Goal: Information Seeking & Learning: Learn about a topic

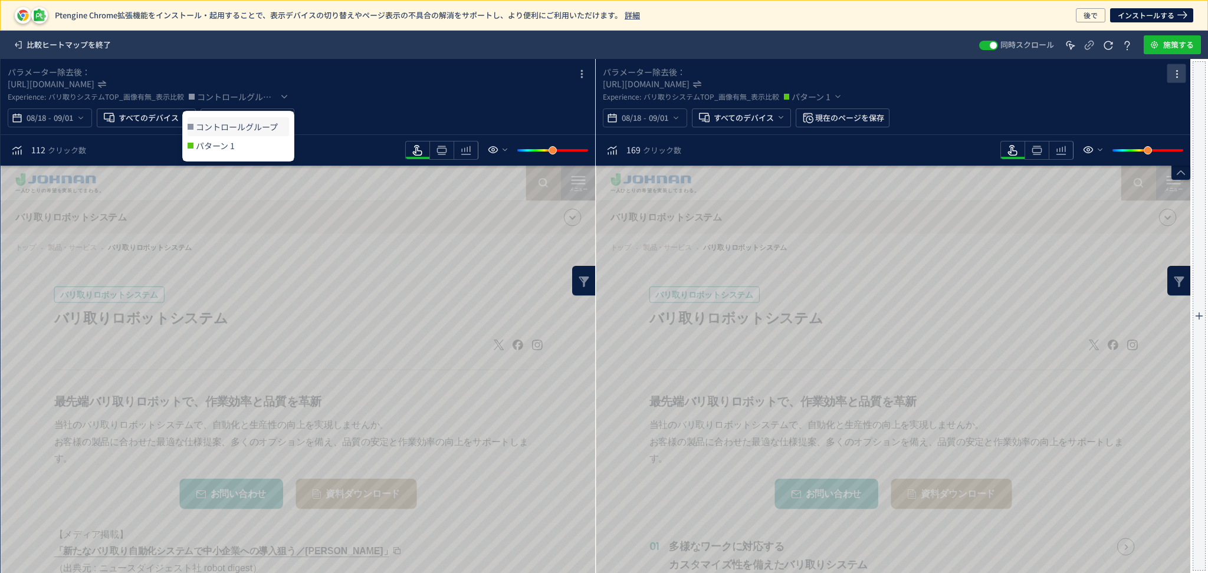
click at [1177, 78] on icon "heatmap-box" at bounding box center [1177, 74] width 14 height 14
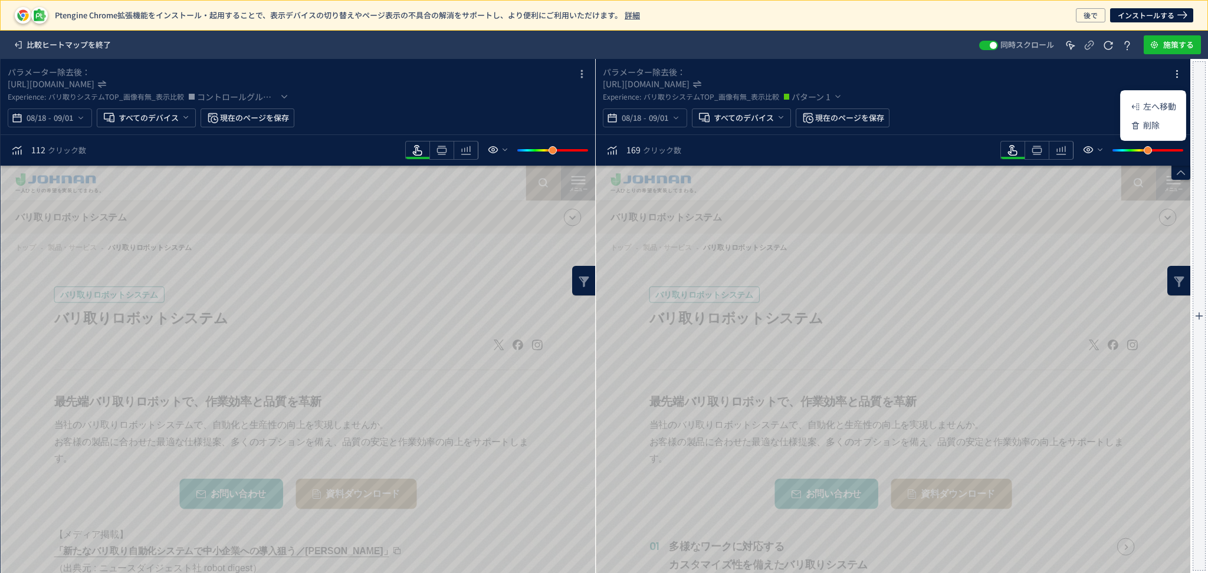
click at [842, 95] on div "Experience: バリ取りシステムTOP_画像有無_表示比較 パターン 1" at bounding box center [884, 97] width 563 height 14
click at [1167, 70] on span "heatmap-box" at bounding box center [1176, 73] width 24 height 15
click at [1015, 78] on div "[URL][DOMAIN_NAME]" at bounding box center [884, 84] width 563 height 12
click at [839, 97] on icon "heatmap-top-bar" at bounding box center [838, 97] width 10 height 12
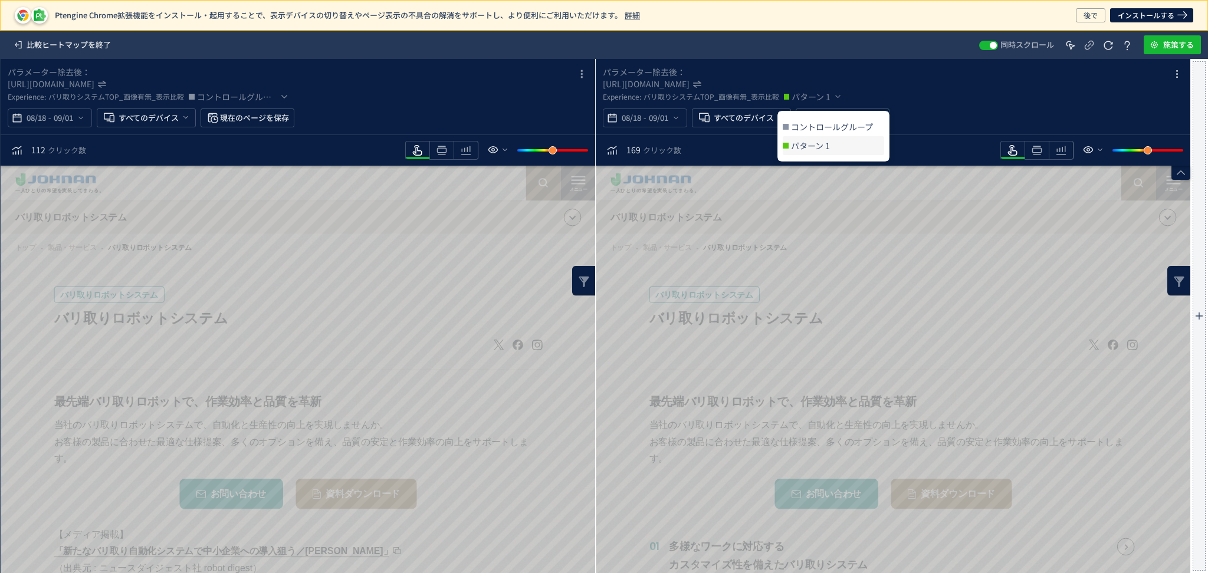
click at [913, 94] on div "Experience: バリ取りシステムTOP_画像有無_表示比較 パターン 1" at bounding box center [884, 97] width 563 height 14
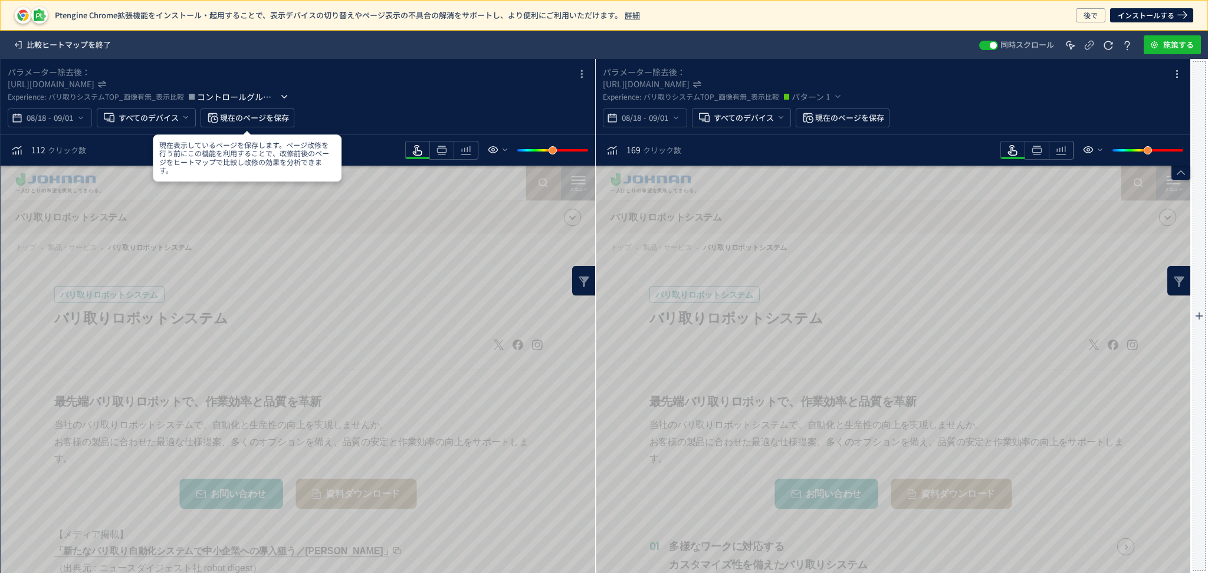
click at [278, 99] on icon "heatmap-top-bar" at bounding box center [284, 97] width 12 height 12
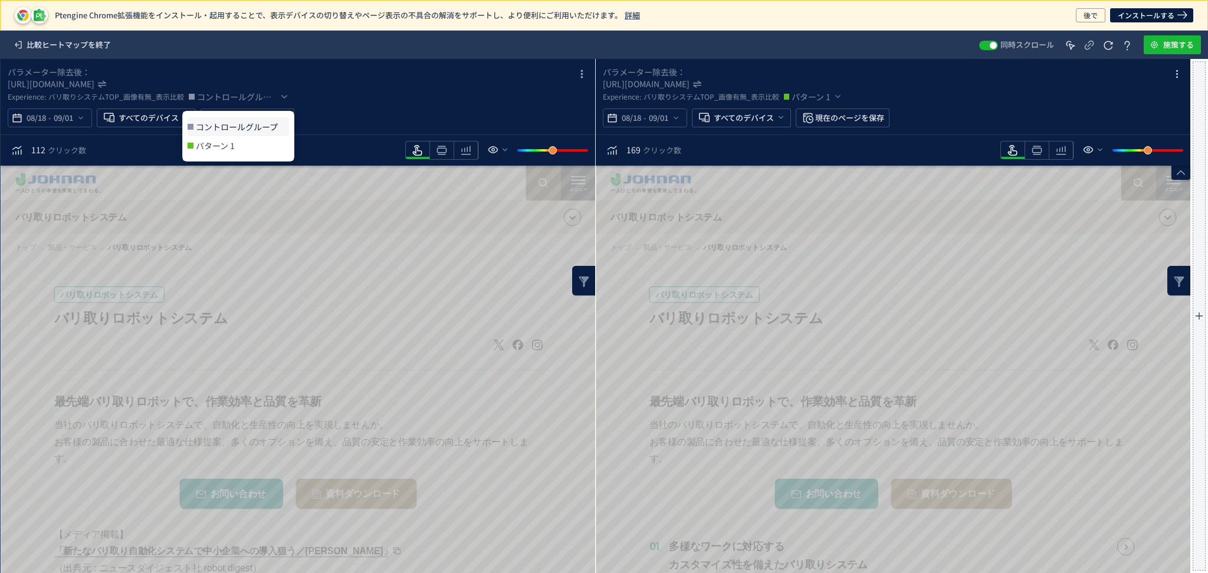
click at [240, 131] on span "コントロールグループ" at bounding box center [242, 126] width 93 height 19
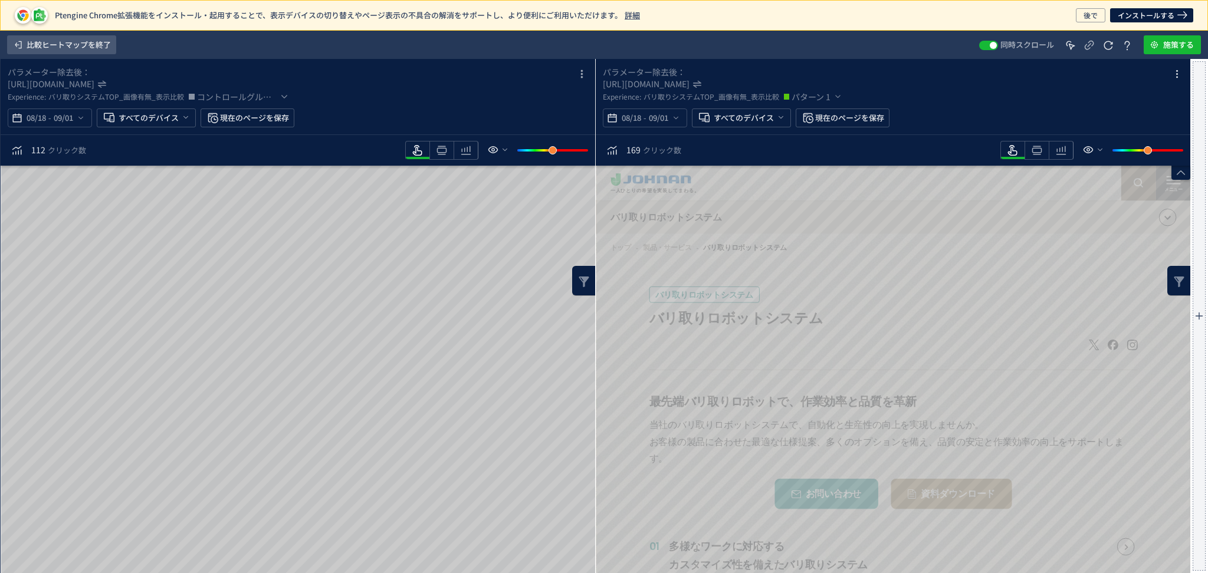
click at [94, 52] on span "比較ヒートマップを終了" at bounding box center [69, 44] width 84 height 19
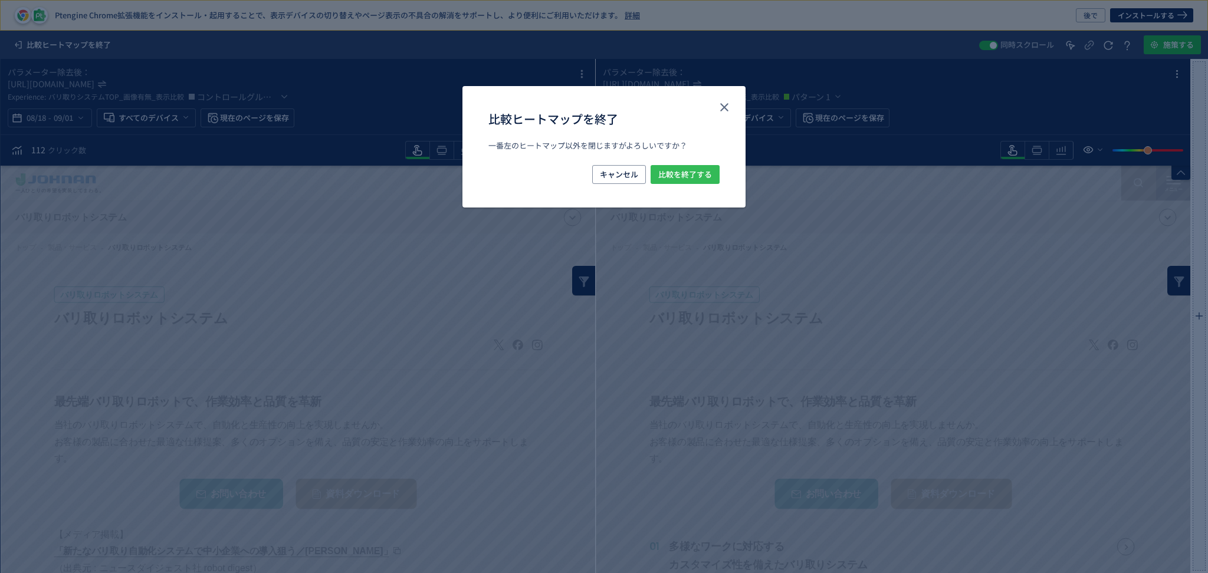
click at [668, 177] on span "比較を終了する" at bounding box center [685, 174] width 54 height 19
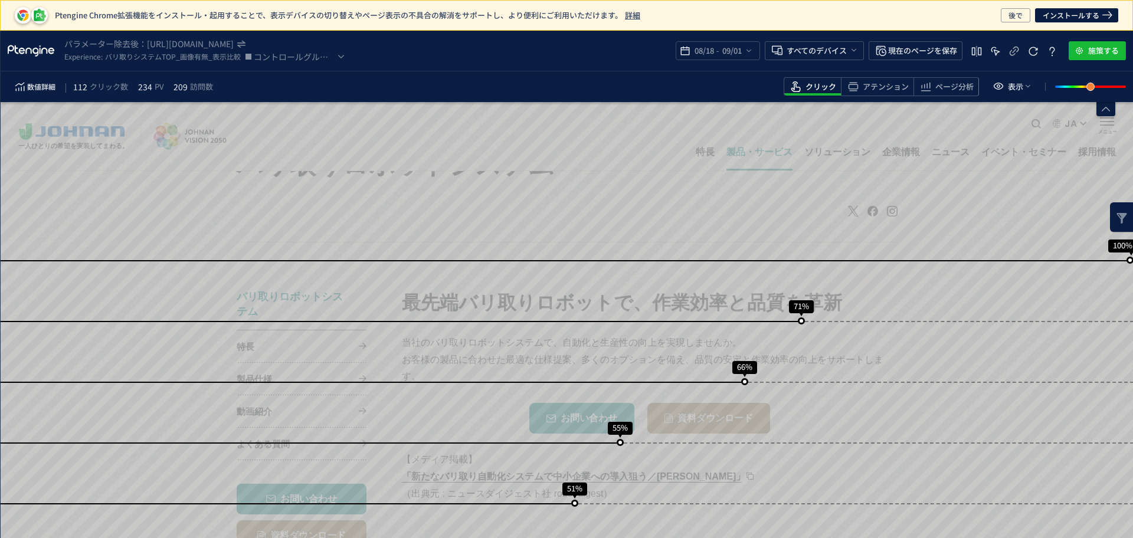
scroll to position [106, 0]
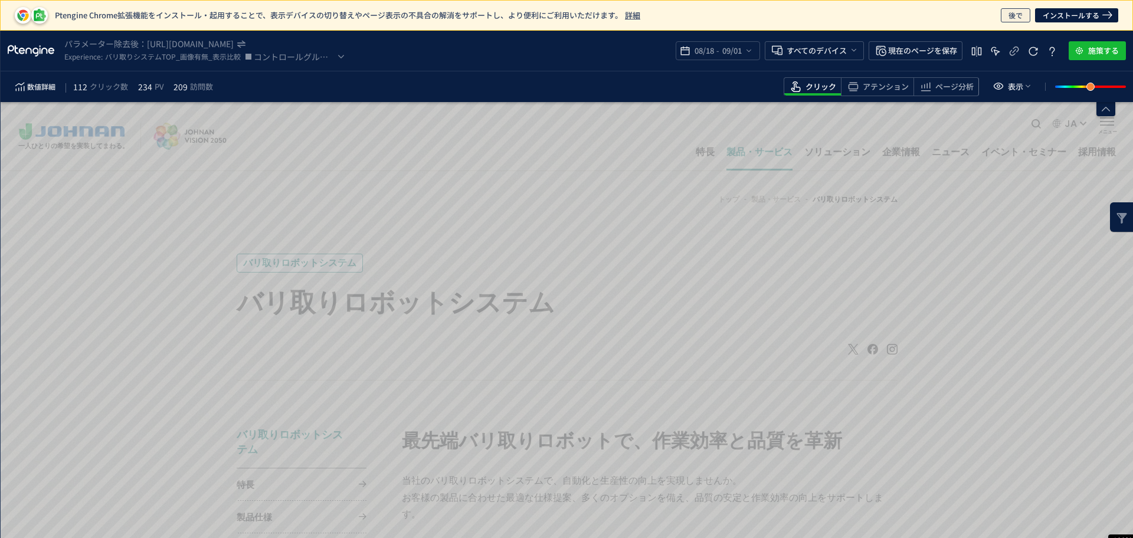
click at [1021, 15] on span "後で" at bounding box center [1015, 15] width 14 height 14
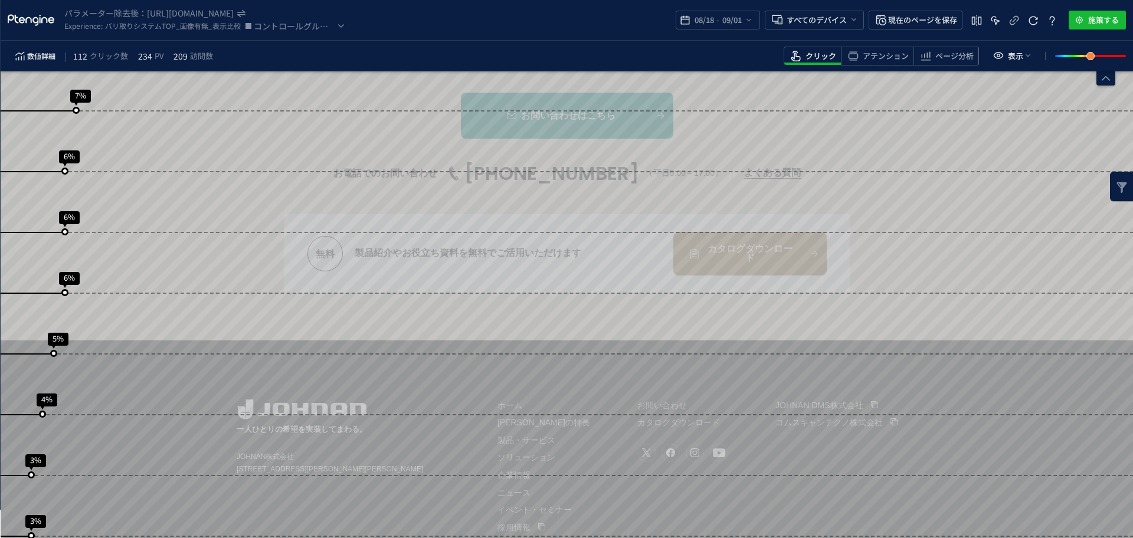
scroll to position [2311, 0]
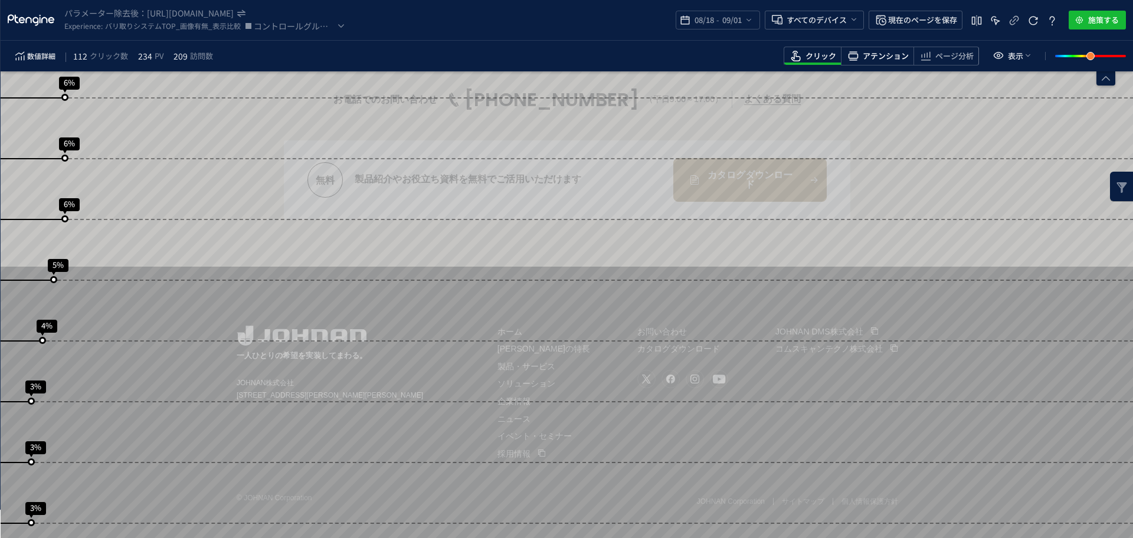
click at [892, 64] on span "heatmap-toolbar" at bounding box center [877, 64] width 72 height 2
click at [339, 29] on icon "heatmap-top-bar" at bounding box center [341, 26] width 12 height 12
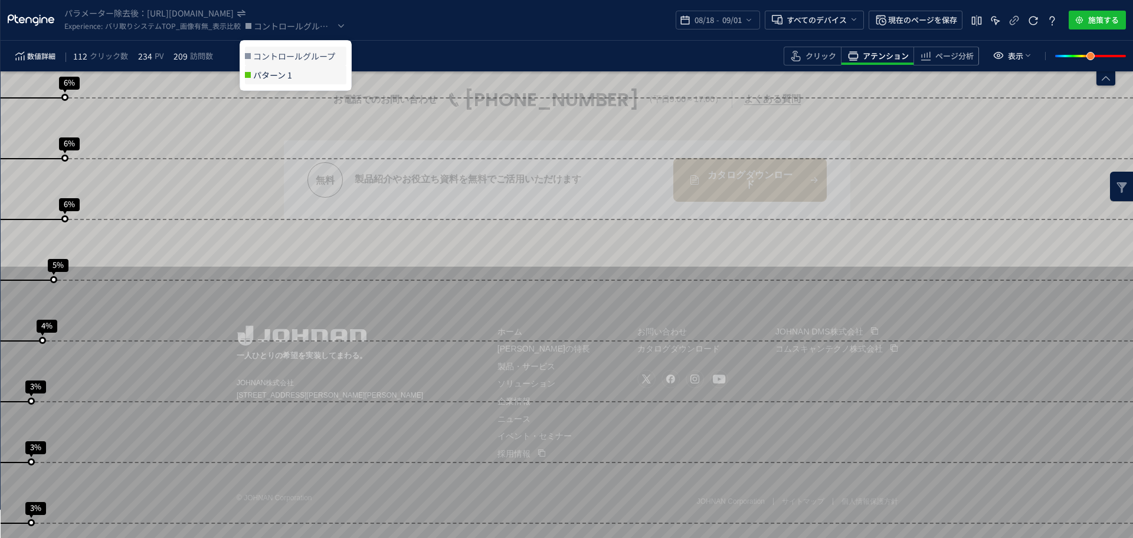
click at [287, 74] on span "パターン 1" at bounding box center [299, 74] width 93 height 19
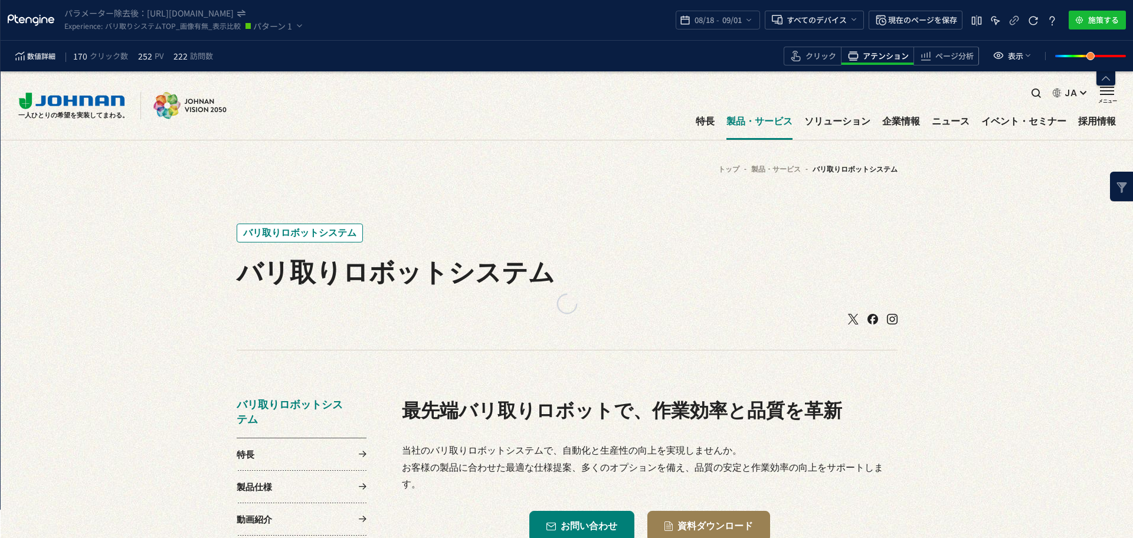
scroll to position [0, 0]
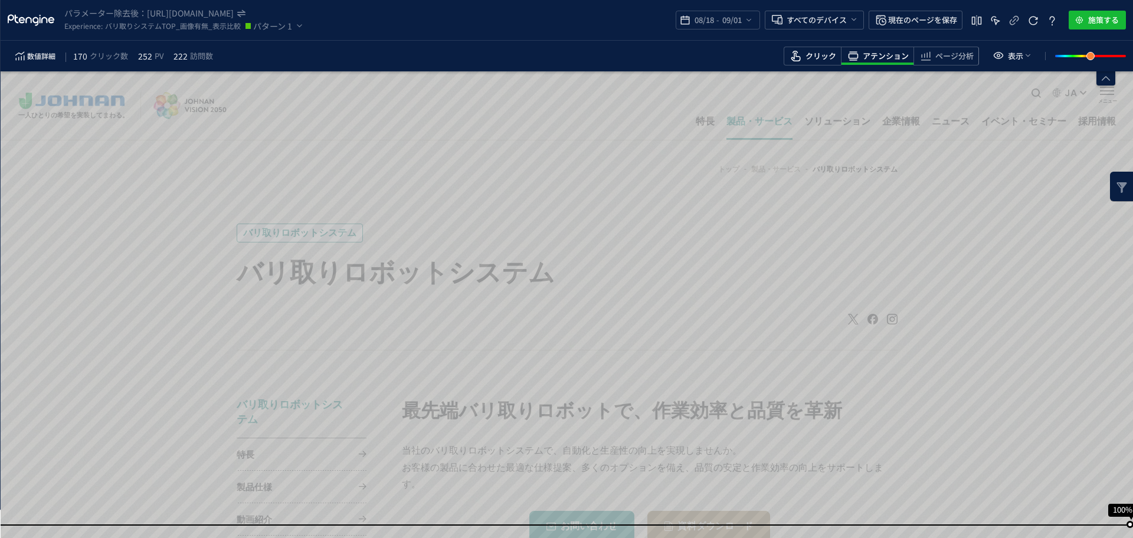
click at [832, 52] on span "クリック" at bounding box center [820, 56] width 31 height 11
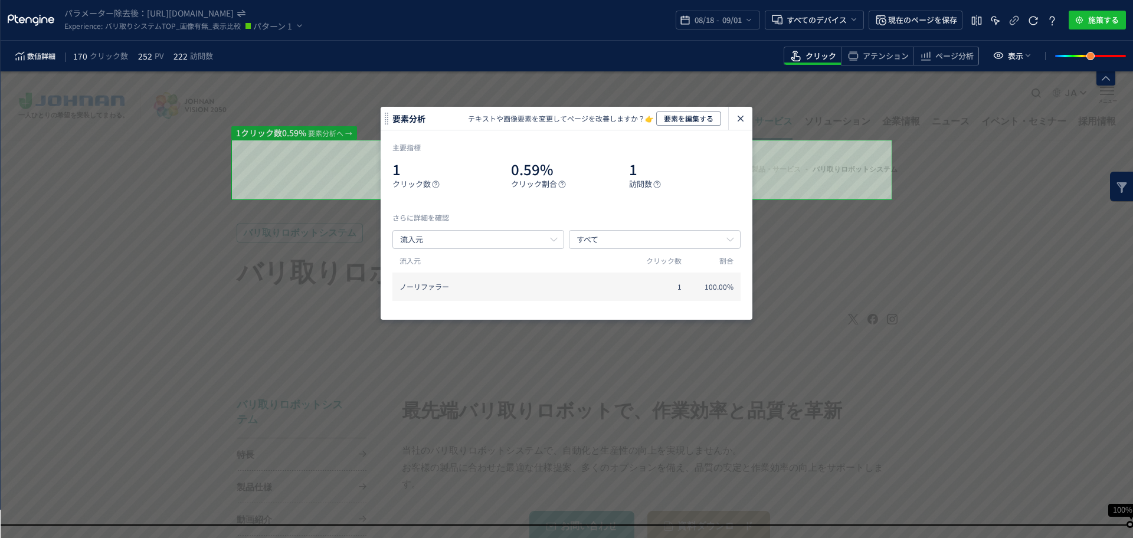
click at [744, 121] on icon "heatmap-click-data-modal" at bounding box center [740, 118] width 14 height 14
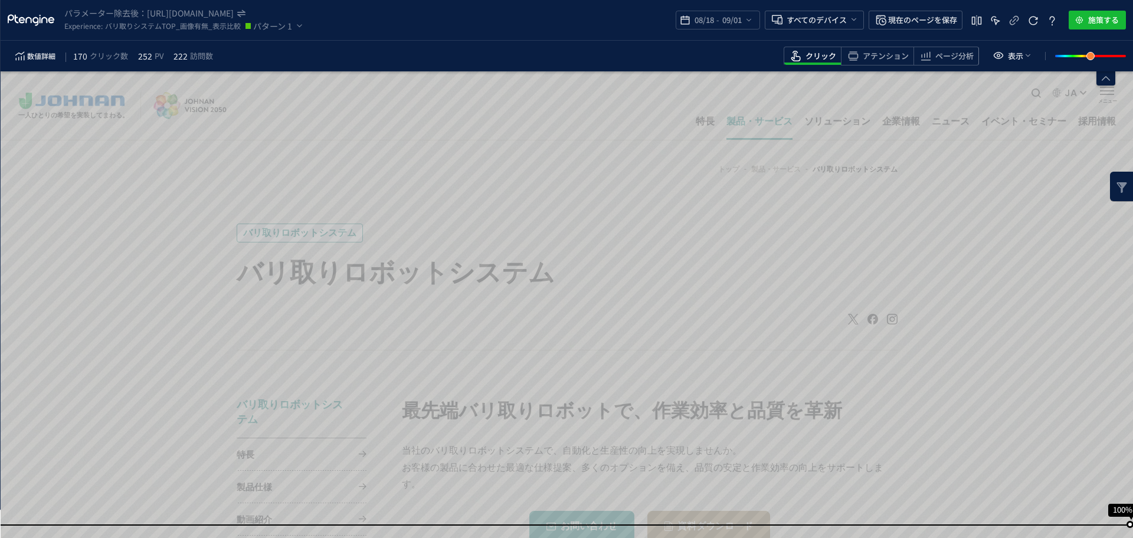
click at [118, 59] on span "クリック数" at bounding box center [109, 56] width 38 height 14
click at [54, 58] on span "数値詳細" at bounding box center [41, 56] width 28 height 14
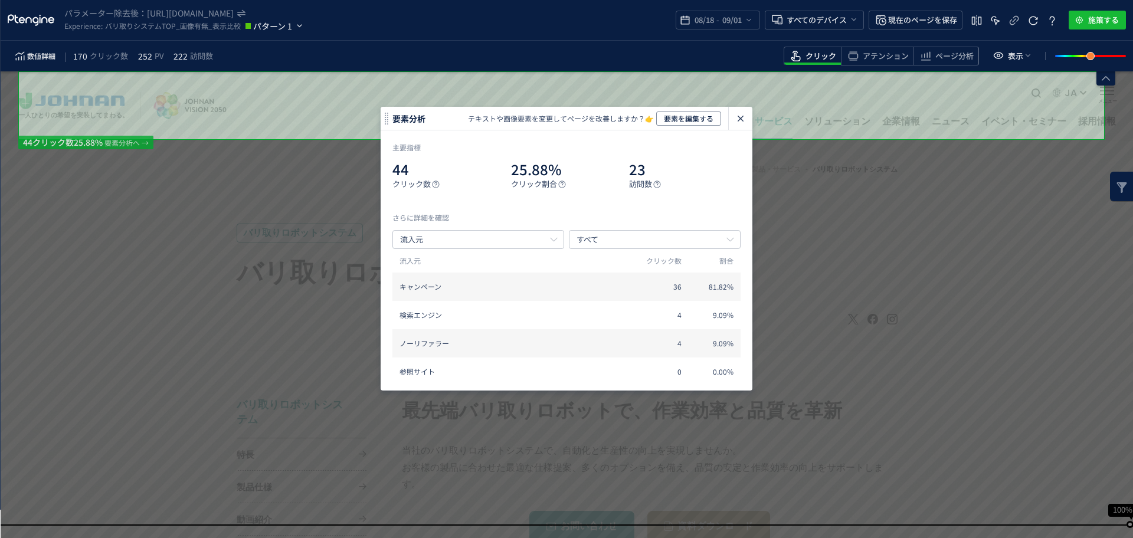
click at [290, 27] on span "パターン 1" at bounding box center [273, 26] width 41 height 14
click at [284, 51] on span "コントロールグループ" at bounding box center [299, 56] width 93 height 19
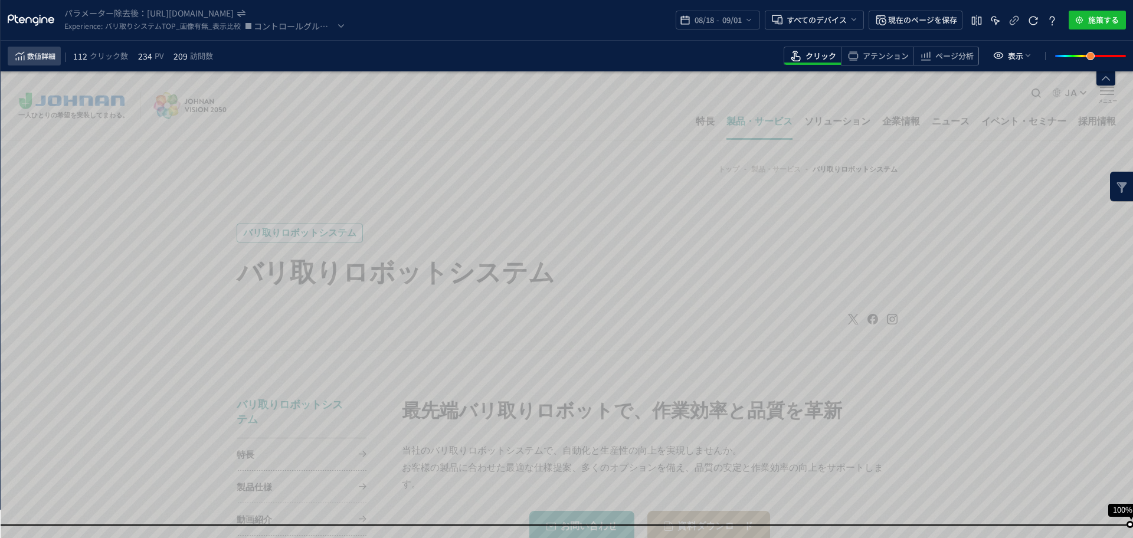
click at [35, 61] on span "数値詳細" at bounding box center [41, 56] width 28 height 14
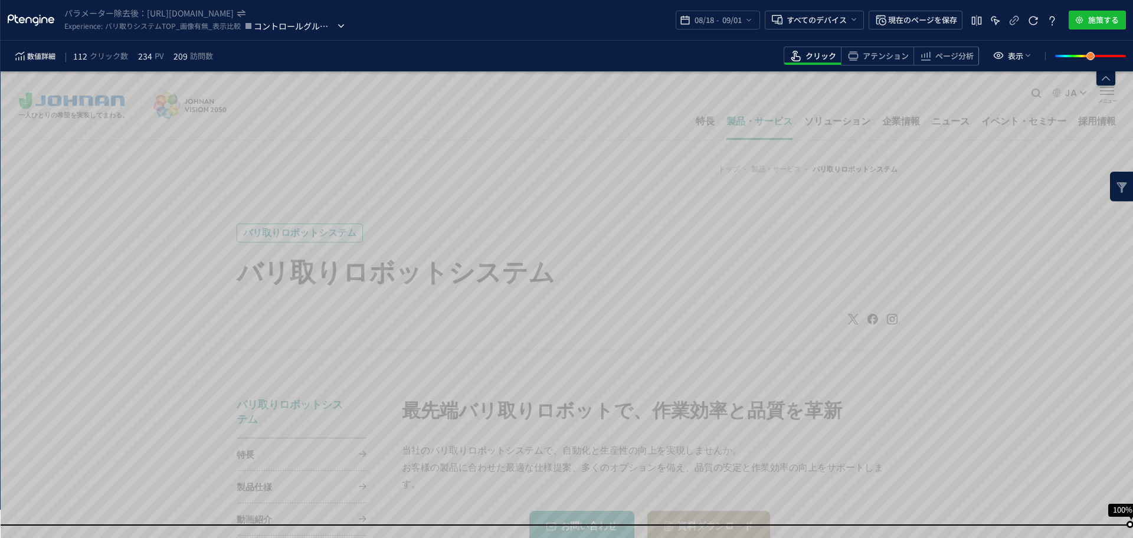
click at [332, 25] on span "コントロールグループ" at bounding box center [294, 26] width 81 height 14
click at [312, 73] on span "パターン 1" at bounding box center [299, 74] width 93 height 19
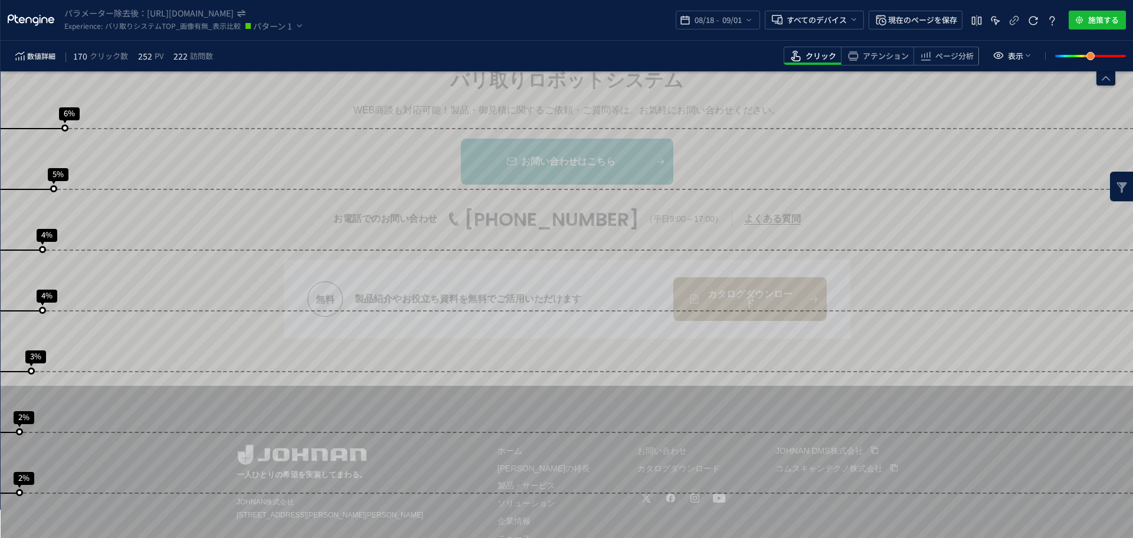
scroll to position [2037, 0]
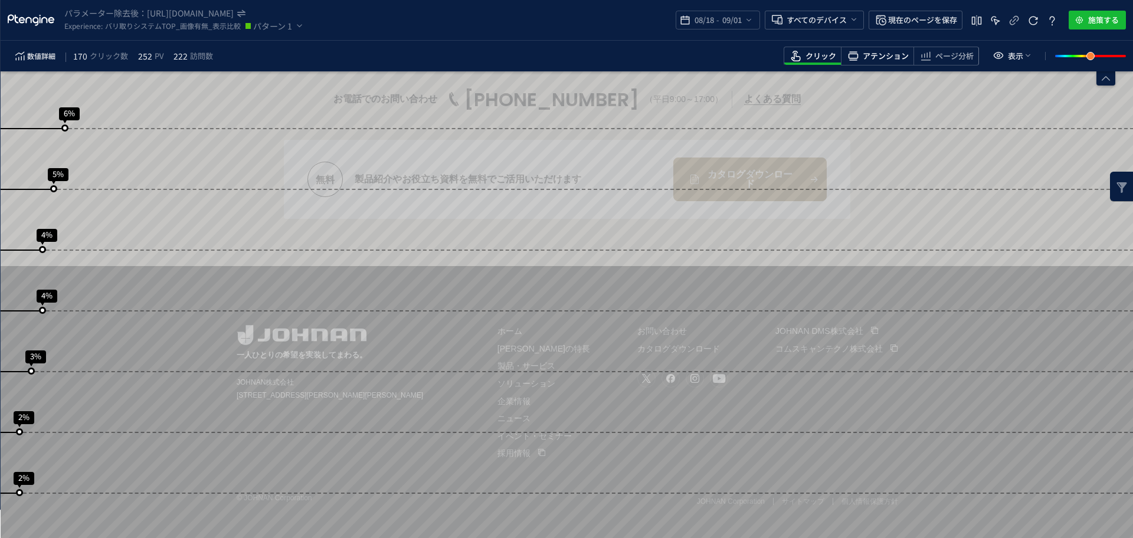
click at [887, 55] on span "アテンション" at bounding box center [885, 56] width 46 height 11
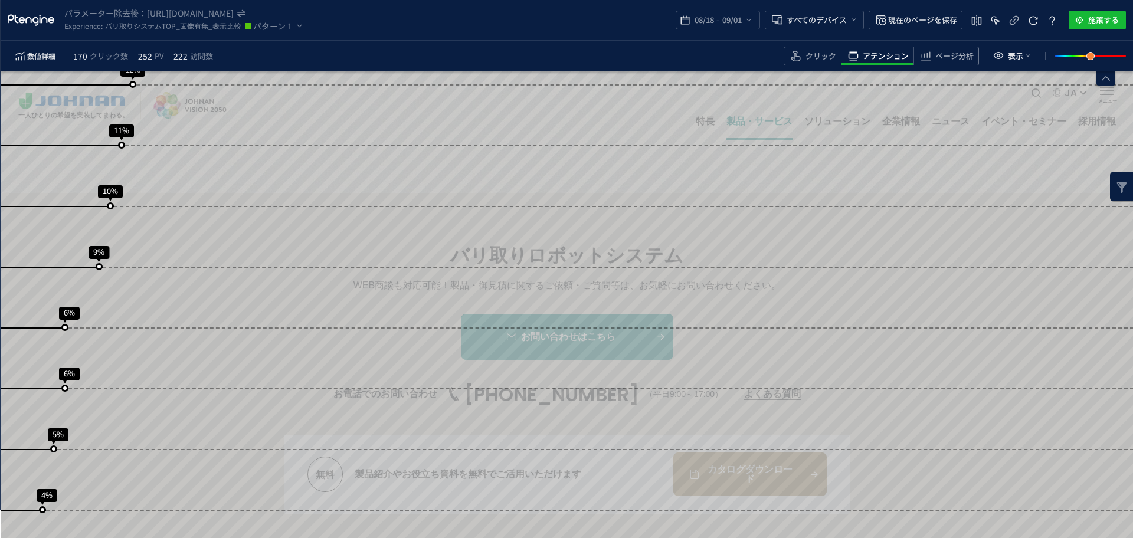
scroll to position [1742, 0]
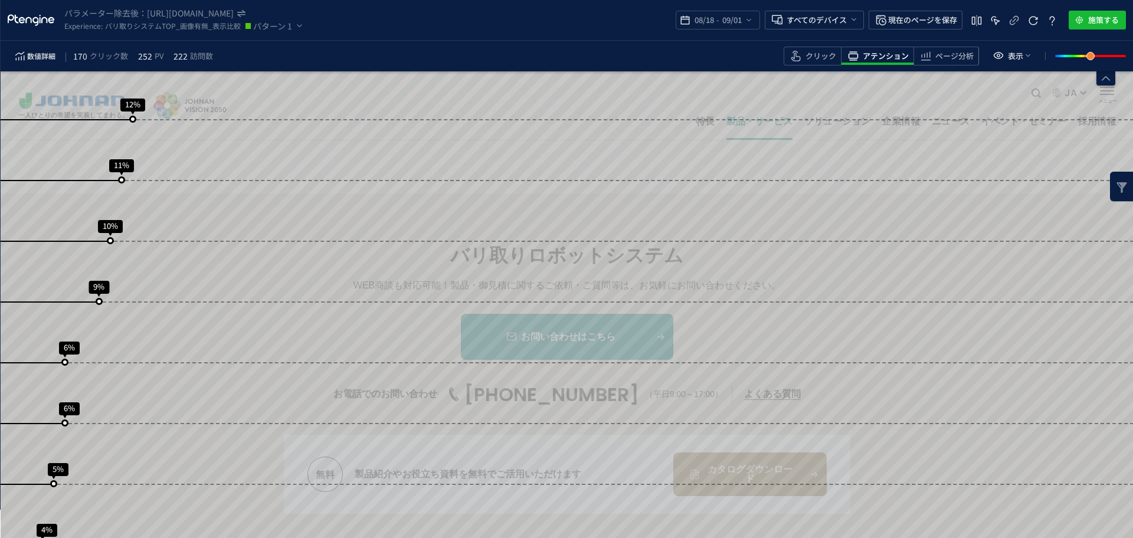
click at [188, 21] on span "バリ取りシステムTOP_画像有無_表示比較" at bounding box center [173, 26] width 136 height 14
click at [24, 25] on icon "heatmap-top-bar" at bounding box center [31, 20] width 47 height 12
click at [23, 19] on use "heatmap-top-bar" at bounding box center [31, 19] width 47 height 11
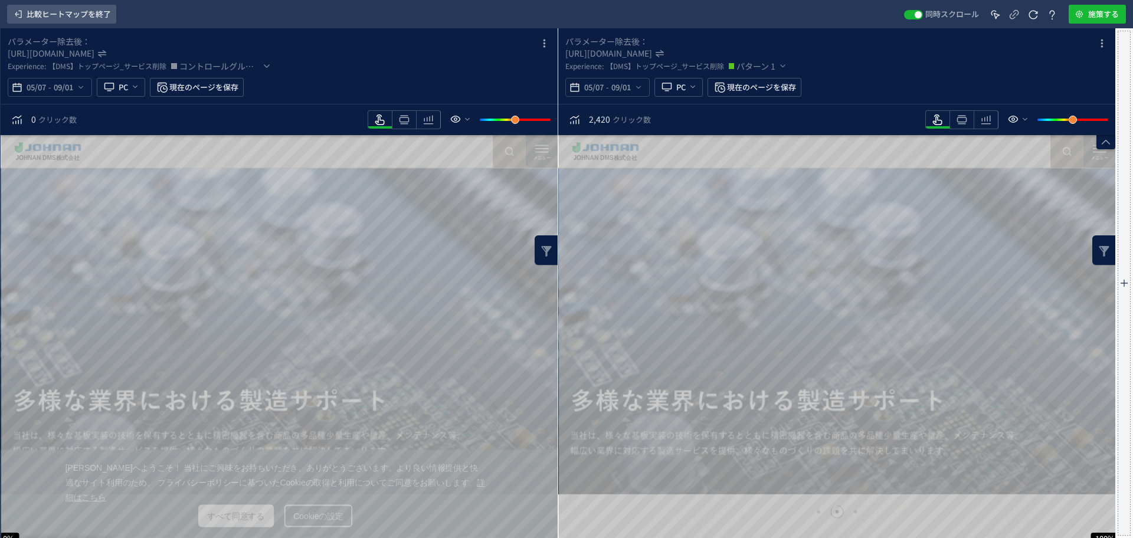
click at [43, 19] on span "比較ヒートマップを終了" at bounding box center [69, 14] width 84 height 19
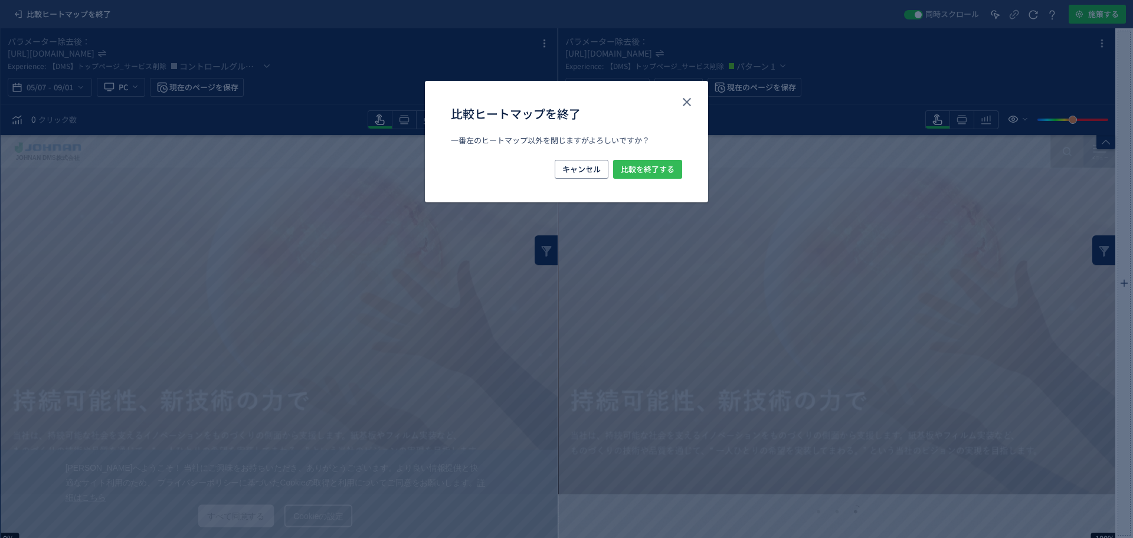
click at [640, 170] on span "比較を終了する" at bounding box center [648, 169] width 54 height 19
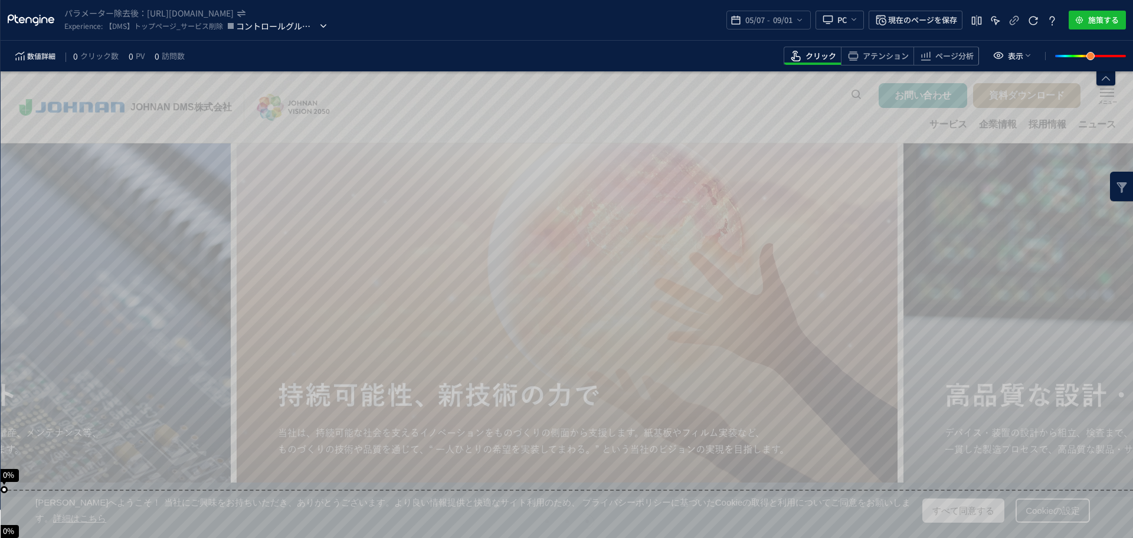
click at [267, 31] on span "コントロールグループ" at bounding box center [276, 26] width 81 height 14
click at [265, 80] on span "パターン 1" at bounding box center [282, 74] width 93 height 19
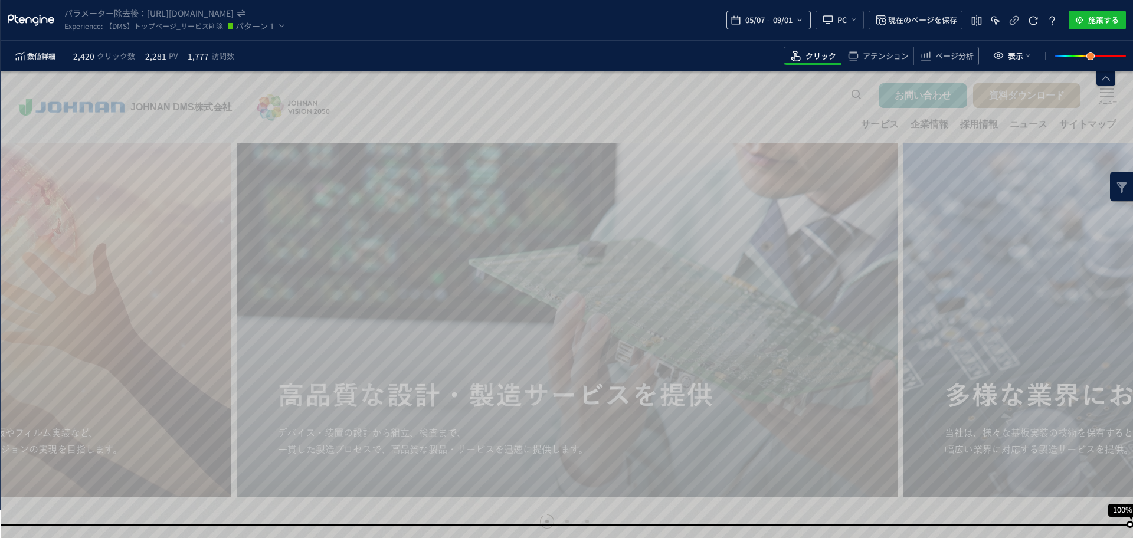
click at [795, 21] on icon "heatmap-top-bar" at bounding box center [799, 19] width 9 height 9
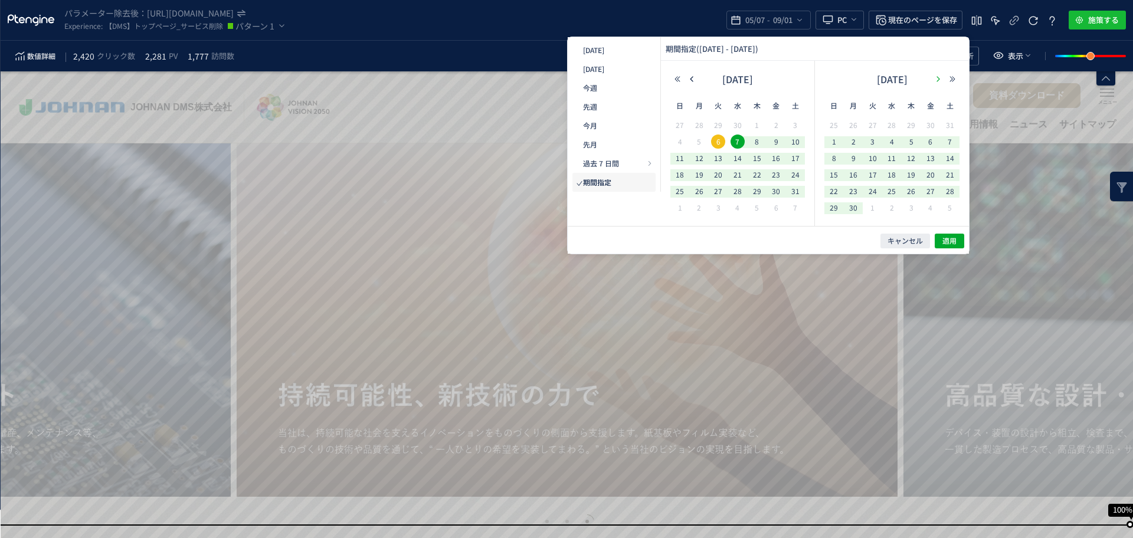
click at [933, 80] on button "button" at bounding box center [938, 79] width 14 height 8
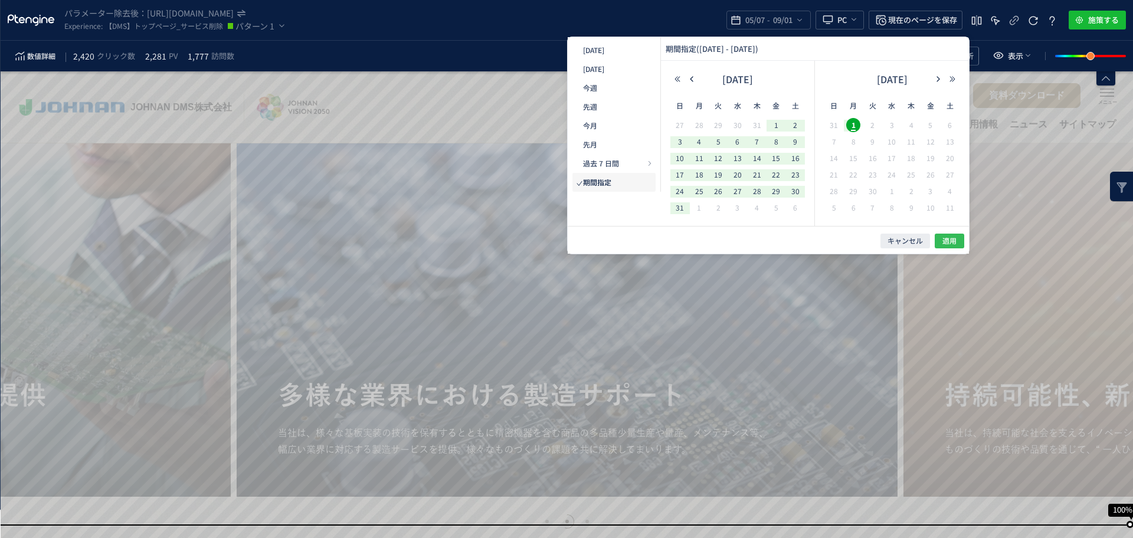
click at [954, 241] on span "適用" at bounding box center [949, 241] width 14 height 10
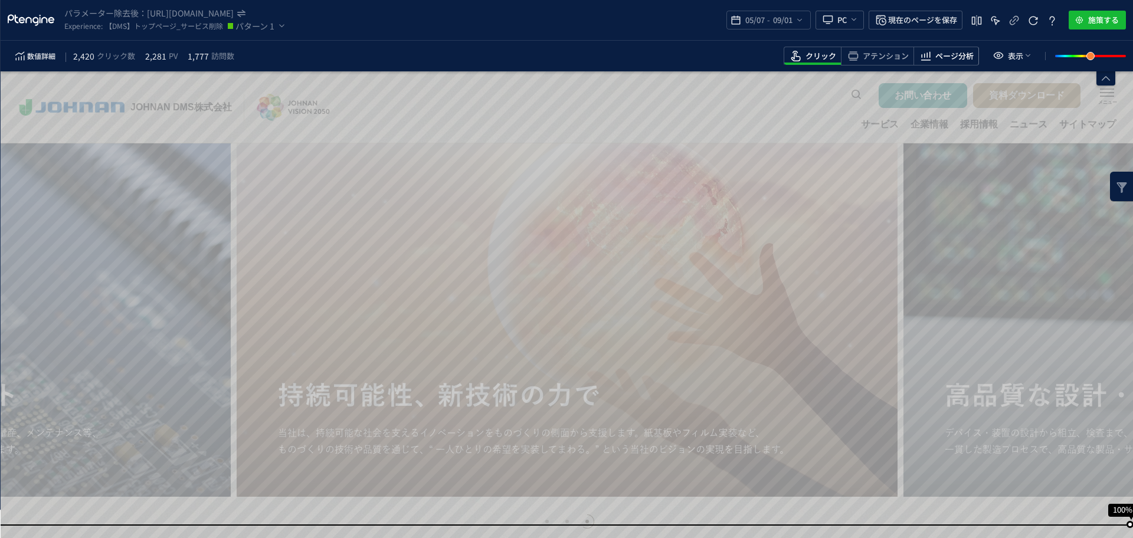
click at [930, 56] on icon "heatmap-toolbar" at bounding box center [926, 56] width 14 height 14
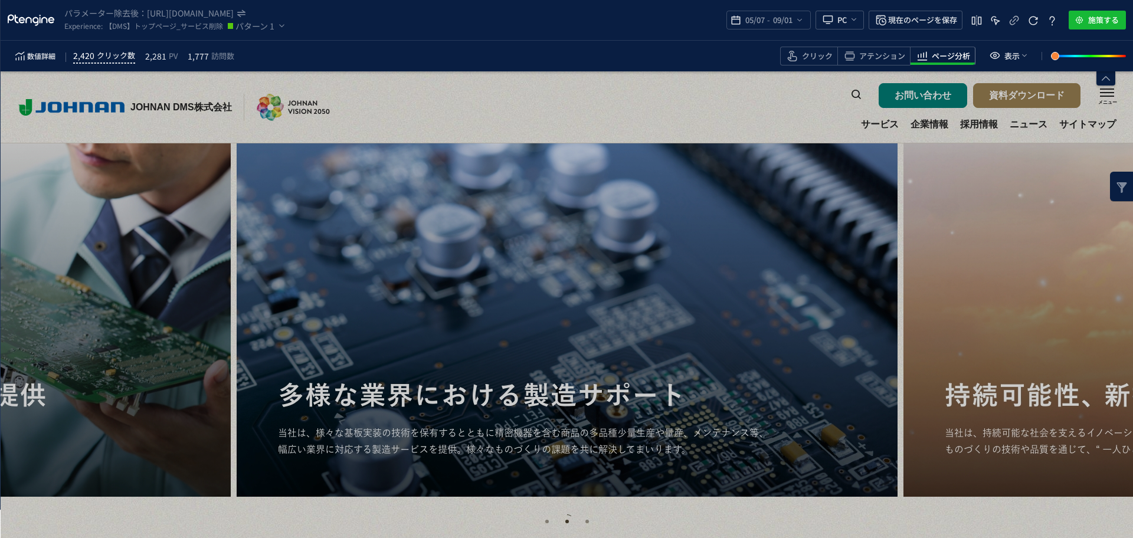
click at [105, 54] on span "クリック数" at bounding box center [116, 55] width 38 height 14
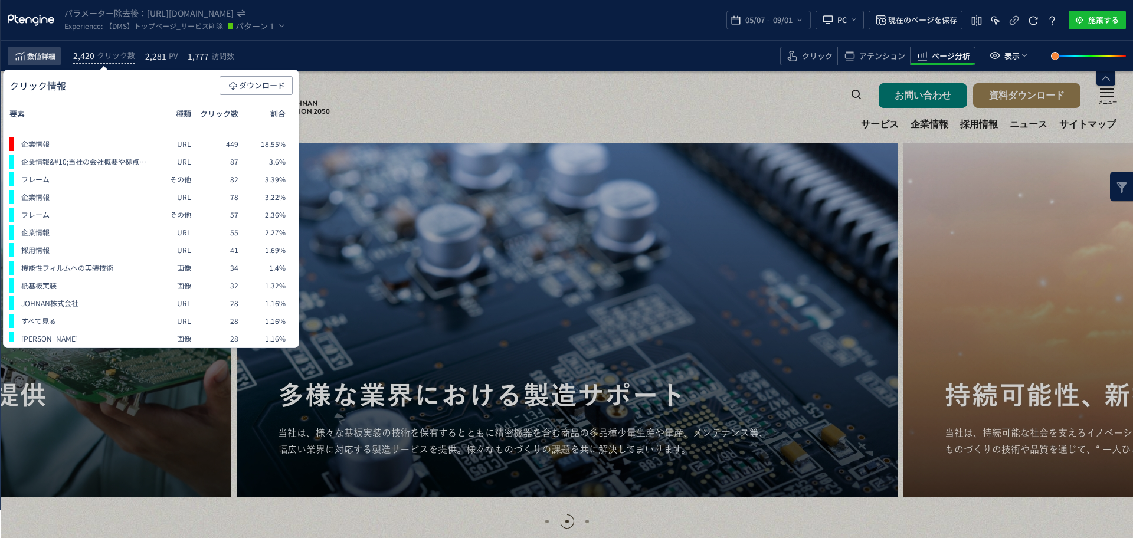
click at [31, 58] on span "数値詳細" at bounding box center [41, 56] width 28 height 14
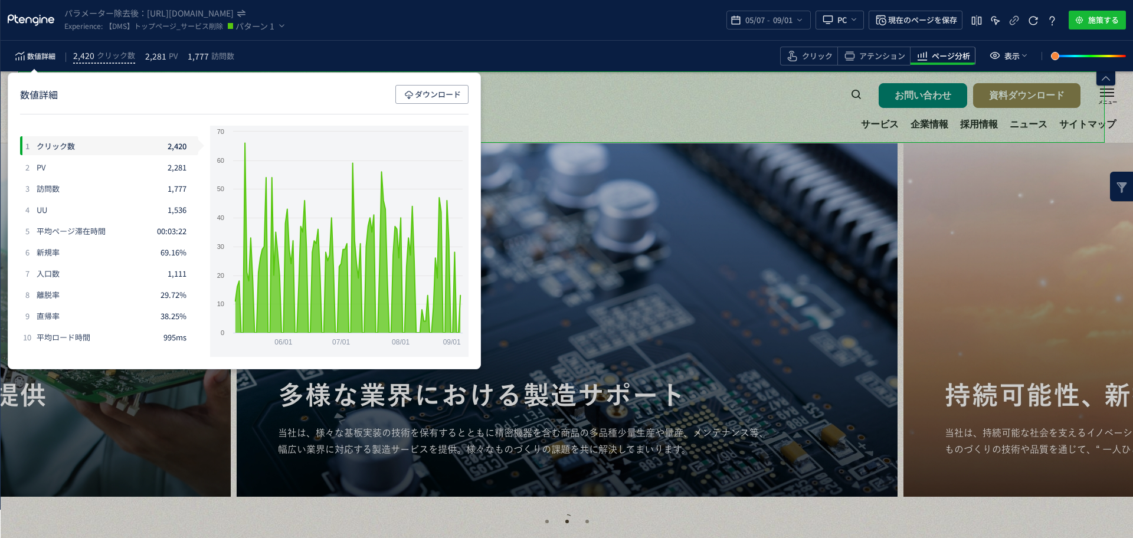
click at [635, 83] on div "JOHNAN DMS 株式会社 お問い合わせ 資料ダウンロード サービス 企業情報 採用情報 ニュース ニュース 本文テキストを入力してください サイトマップ…" at bounding box center [566, 106] width 1097 height 71
